Goal: Task Accomplishment & Management: Use online tool/utility

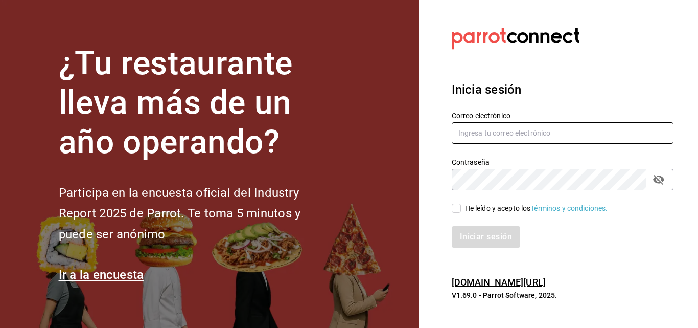
click at [512, 136] on input "text" at bounding box center [563, 132] width 222 height 21
type input "facturacion@sanjuangrill.com"
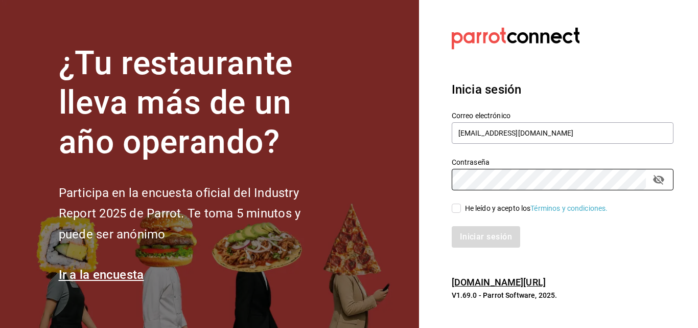
click at [477, 210] on div "He leído y acepto los Términos y condiciones." at bounding box center [536, 208] width 143 height 11
click at [461, 210] on input "He leído y acepto los Términos y condiciones." at bounding box center [456, 207] width 9 height 9
checkbox input "true"
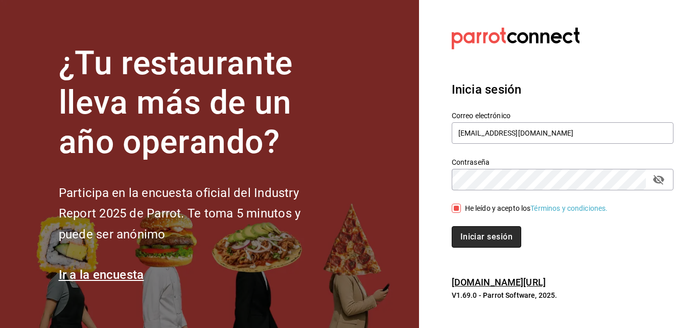
click at [476, 235] on button "Iniciar sesión" at bounding box center [486, 236] width 69 height 21
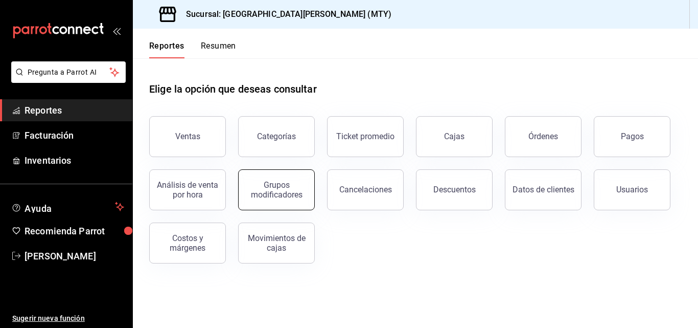
click at [281, 204] on button "Grupos modificadores" at bounding box center [276, 189] width 77 height 41
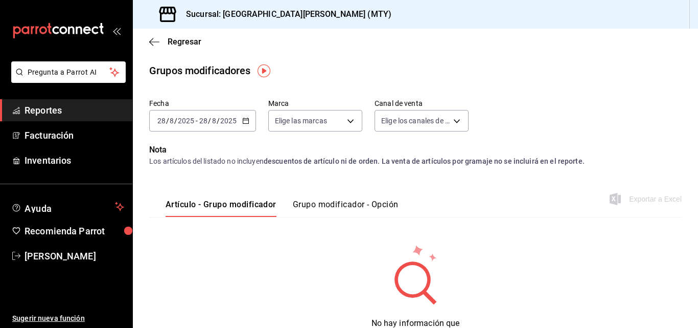
click at [202, 125] on div "[DATE] [DATE] - [DATE] [DATE]" at bounding box center [202, 120] width 107 height 21
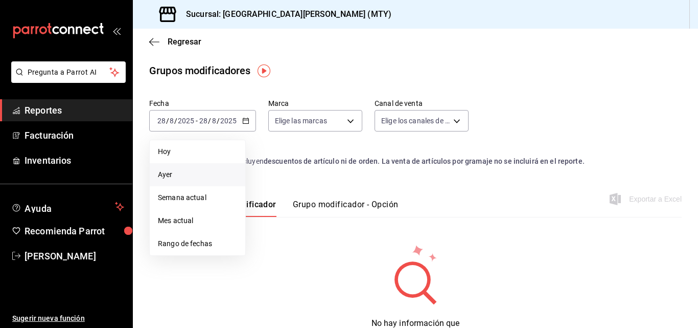
click at [179, 171] on span "Ayer" at bounding box center [197, 174] width 79 height 11
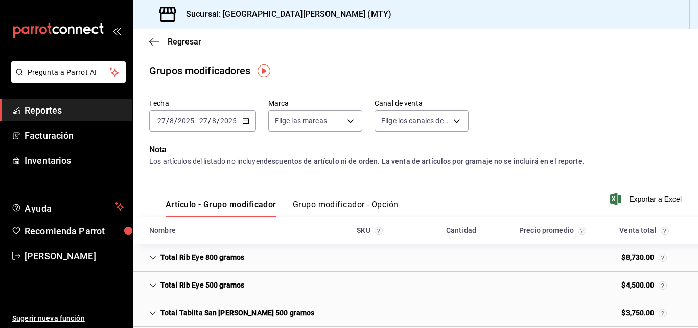
click at [310, 202] on button "Grupo modificador - Opción" at bounding box center [346, 207] width 106 height 17
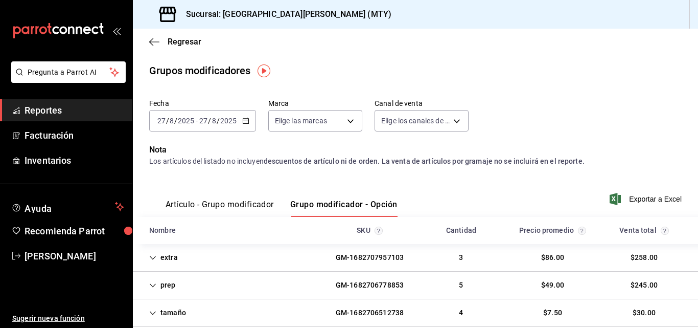
click at [310, 202] on button "Grupo modificador - Opción" at bounding box center [343, 207] width 107 height 17
click at [270, 253] on div "extra GM-1682707957103 3 $86.00 $258.00" at bounding box center [415, 258] width 565 height 28
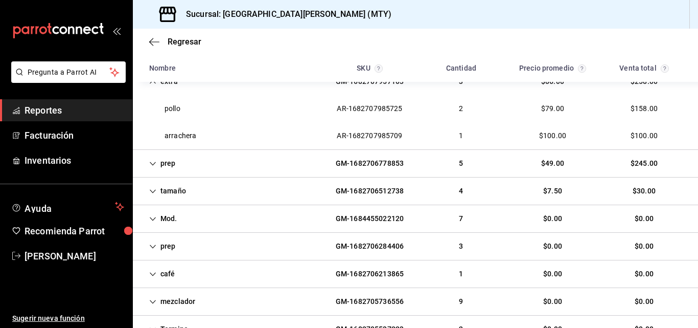
scroll to position [268, 0]
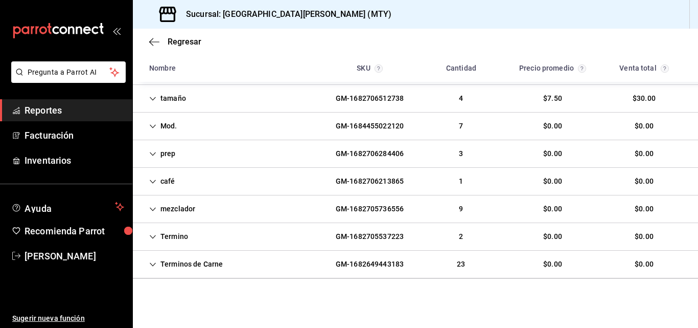
click at [158, 47] on div "Regresar" at bounding box center [415, 42] width 565 height 26
click at [152, 44] on icon "button" at bounding box center [154, 41] width 10 height 9
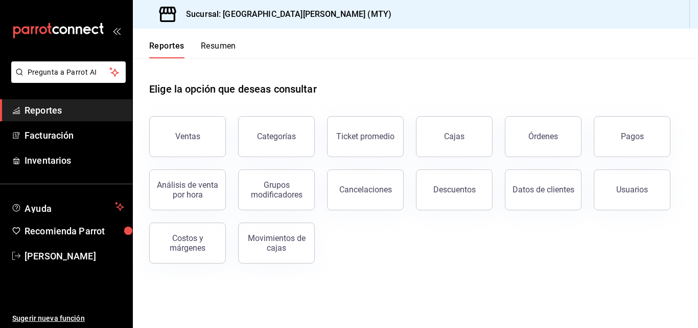
click at [179, 141] on div "Ventas" at bounding box center [187, 136] width 25 height 10
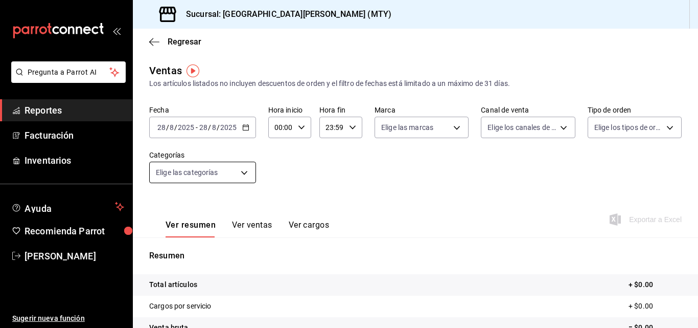
click at [206, 178] on body "Pregunta a Parrot AI Reportes Facturación Inventarios Ayuda Recomienda Parrot […" at bounding box center [349, 164] width 698 height 328
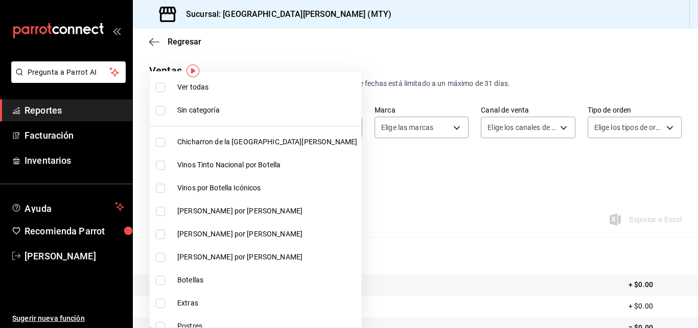
click at [187, 133] on li "Chicharron de la [GEOGRAPHIC_DATA][PERSON_NAME]" at bounding box center [256, 141] width 212 height 23
type input "f0f1c746-f3c3-4ccc-a6c7-92491a04bd66"
checkbox input "true"
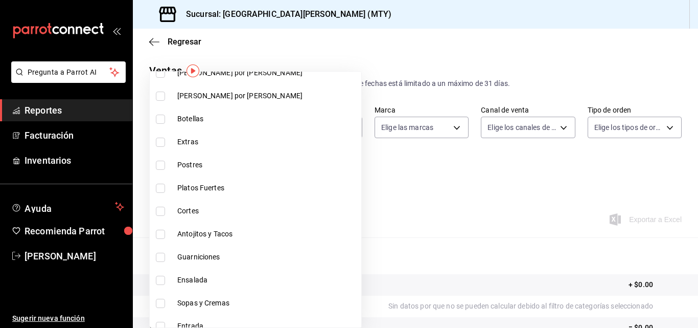
scroll to position [162, 0]
click at [194, 144] on span "Extras" at bounding box center [267, 140] width 180 height 11
type input "f0f1c746-f3c3-4ccc-a6c7-92491a04bd66,ce59e6b0-fd83-4b10-87da-79468a59da8e"
checkbox input "true"
click at [192, 170] on li "Postres" at bounding box center [256, 163] width 212 height 23
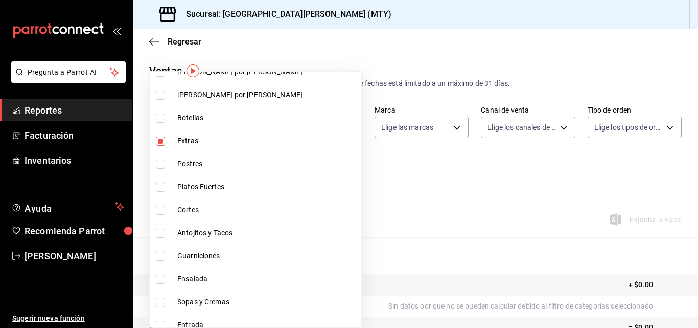
type input "f0f1c746-f3c3-4ccc-a6c7-92491a04bd66,ce59e6b0-fd83-4b10-87da-79468a59da8e,b5dc4…"
checkbox input "true"
click at [193, 182] on span "Platos Fuertes" at bounding box center [267, 186] width 180 height 11
type input "f0f1c746-f3c3-4ccc-a6c7-92491a04bd66,ce59e6b0-fd83-4b10-87da-79468a59da8e,b5dc4…"
checkbox input "true"
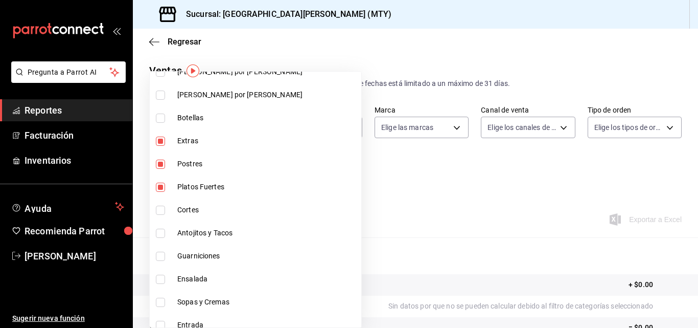
click at [192, 206] on span "Cortes" at bounding box center [267, 209] width 180 height 11
type input "f0f1c746-f3c3-4ccc-a6c7-92491a04bd66,ce59e6b0-fd83-4b10-87da-79468a59da8e,b5dc4…"
checkbox input "true"
click at [193, 225] on li "Antojitos y Tacos" at bounding box center [256, 232] width 212 height 23
type input "f0f1c746-f3c3-4ccc-a6c7-92491a04bd66,ce59e6b0-fd83-4b10-87da-79468a59da8e,b5dc4…"
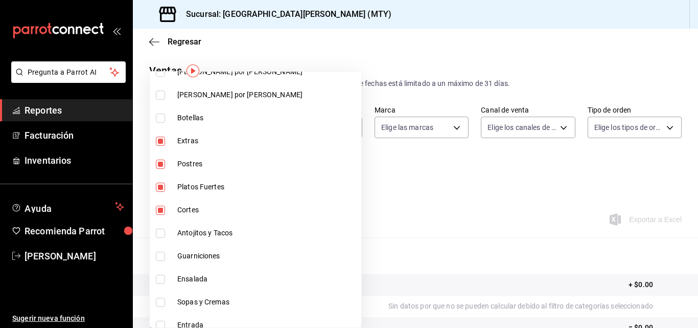
checkbox input "true"
click at [196, 251] on span "Guarniciones" at bounding box center [267, 255] width 180 height 11
type input "f0f1c746-f3c3-4ccc-a6c7-92491a04bd66,ce59e6b0-fd83-4b10-87da-79468a59da8e,b5dc4…"
checkbox input "true"
click at [200, 275] on span "Ensalada" at bounding box center [267, 278] width 180 height 11
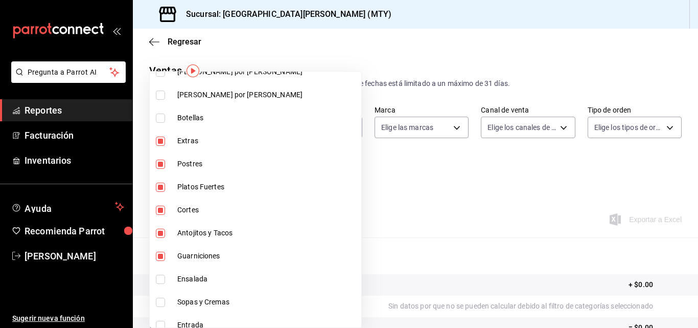
type input "f0f1c746-f3c3-4ccc-a6c7-92491a04bd66,ce59e6b0-fd83-4b10-87da-79468a59da8e,b5dc4…"
checkbox input "true"
click at [200, 291] on li "Sopas y Cremas" at bounding box center [256, 301] width 212 height 23
type input "f0f1c746-f3c3-4ccc-a6c7-92491a04bd66,ce59e6b0-fd83-4b10-87da-79468a59da8e,b5dc4…"
checkbox input "true"
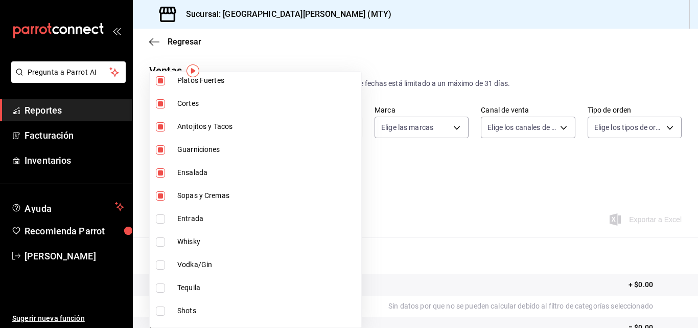
scroll to position [271, 0]
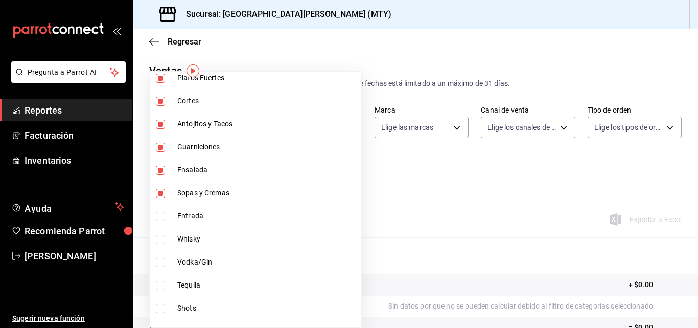
click at [203, 216] on span "Entrada" at bounding box center [267, 216] width 180 height 11
type input "f0f1c746-f3c3-4ccc-a6c7-92491a04bd66,ce59e6b0-fd83-4b10-87da-79468a59da8e,b5dc4…"
checkbox input "true"
click at [413, 200] on div at bounding box center [349, 164] width 698 height 328
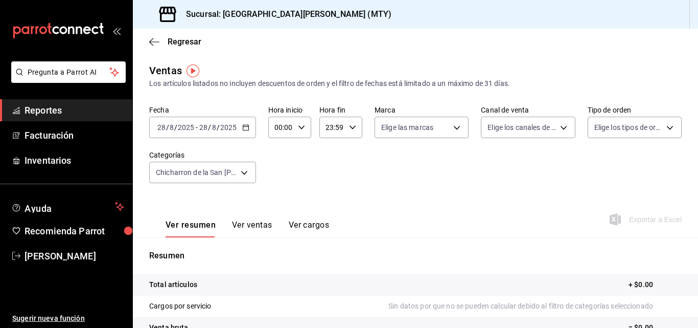
click at [244, 221] on button "Ver ventas" at bounding box center [252, 228] width 40 height 17
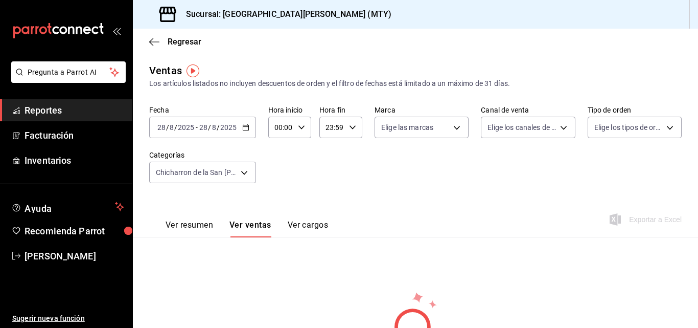
click at [248, 125] on icon "button" at bounding box center [245, 127] width 7 height 7
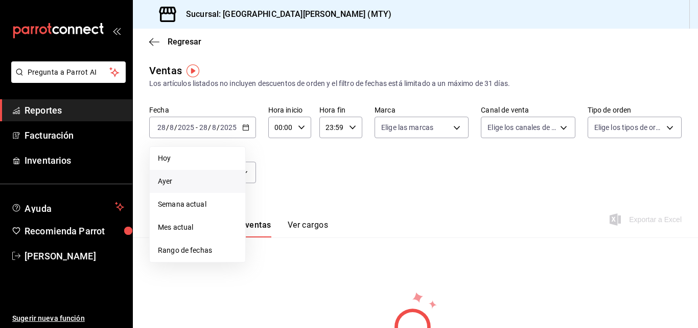
click at [210, 174] on li "Ayer" at bounding box center [198, 181] width 96 height 23
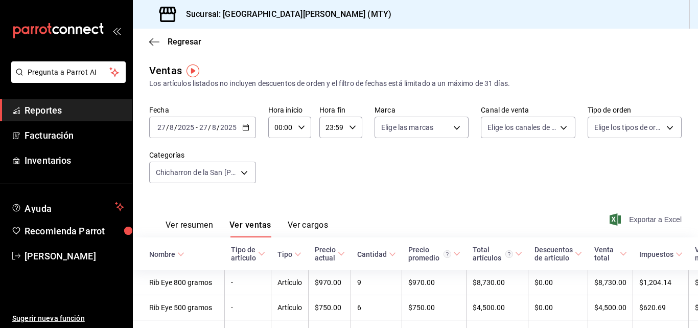
click at [622, 218] on span "Exportar a Excel" at bounding box center [647, 219] width 70 height 12
